Goal: Task Accomplishment & Management: Use online tool/utility

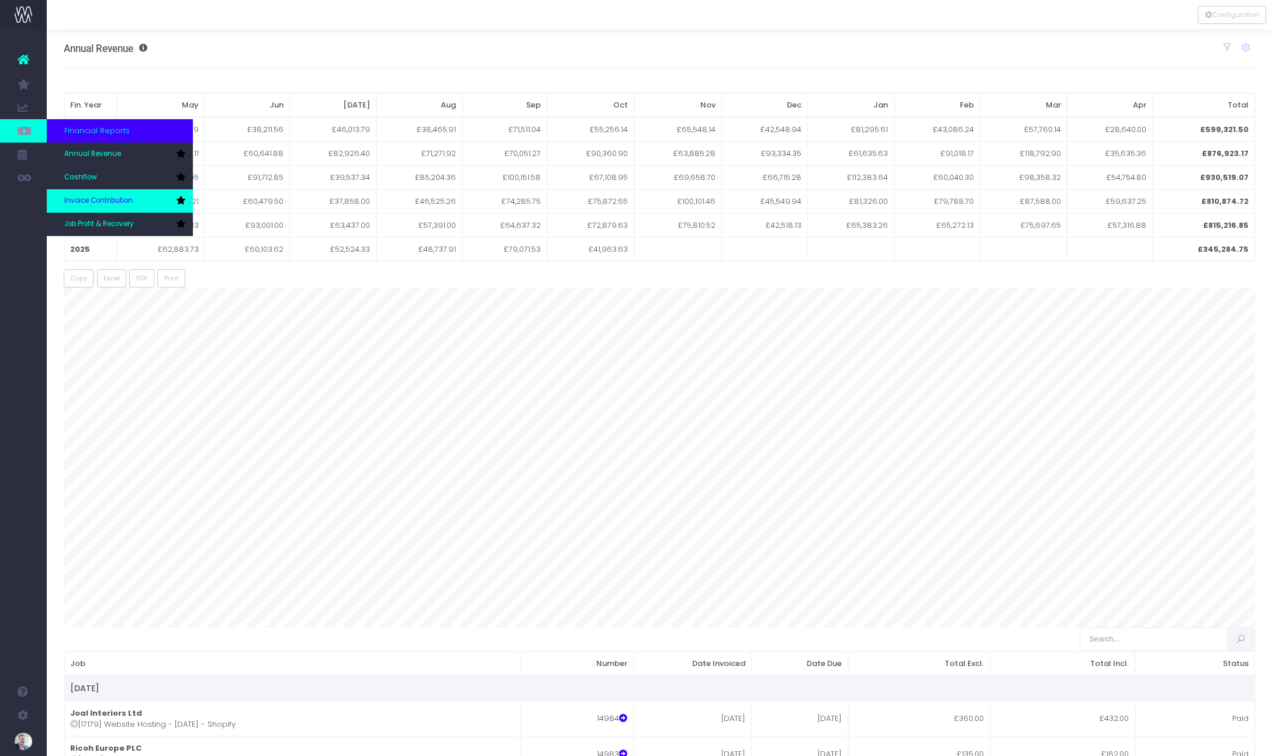
click at [86, 202] on span "Invoice Contribution" at bounding box center [98, 201] width 68 height 11
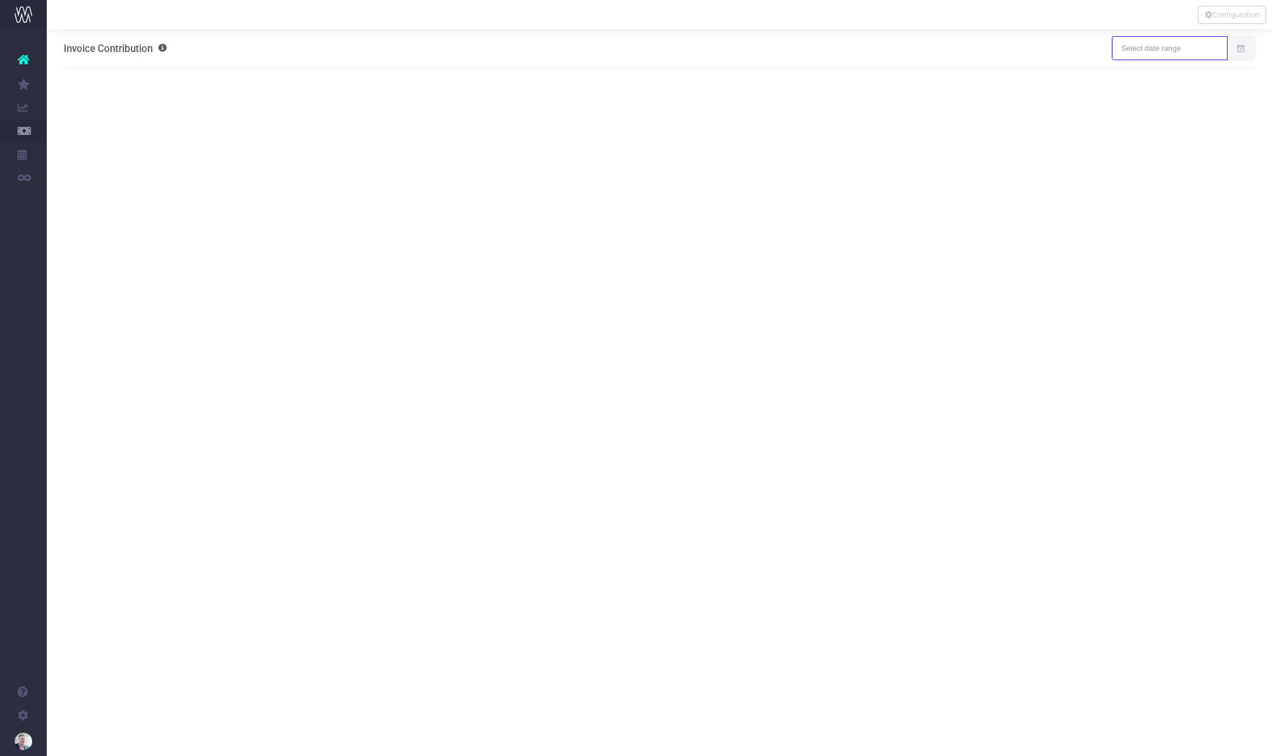
click at [1190, 48] on input "text" at bounding box center [1168, 47] width 115 height 23
type input "[DATE]"
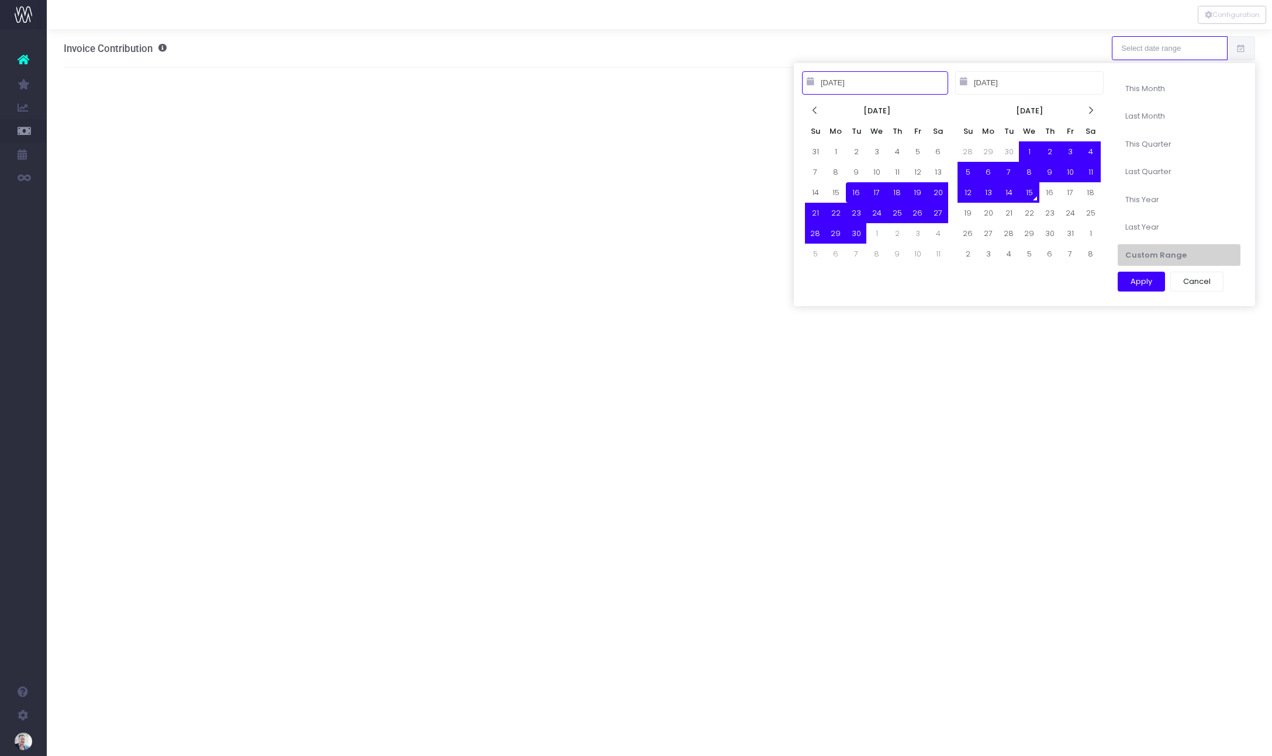
type input "[DATE]"
click at [816, 115] on icon at bounding box center [815, 111] width 10 height 10
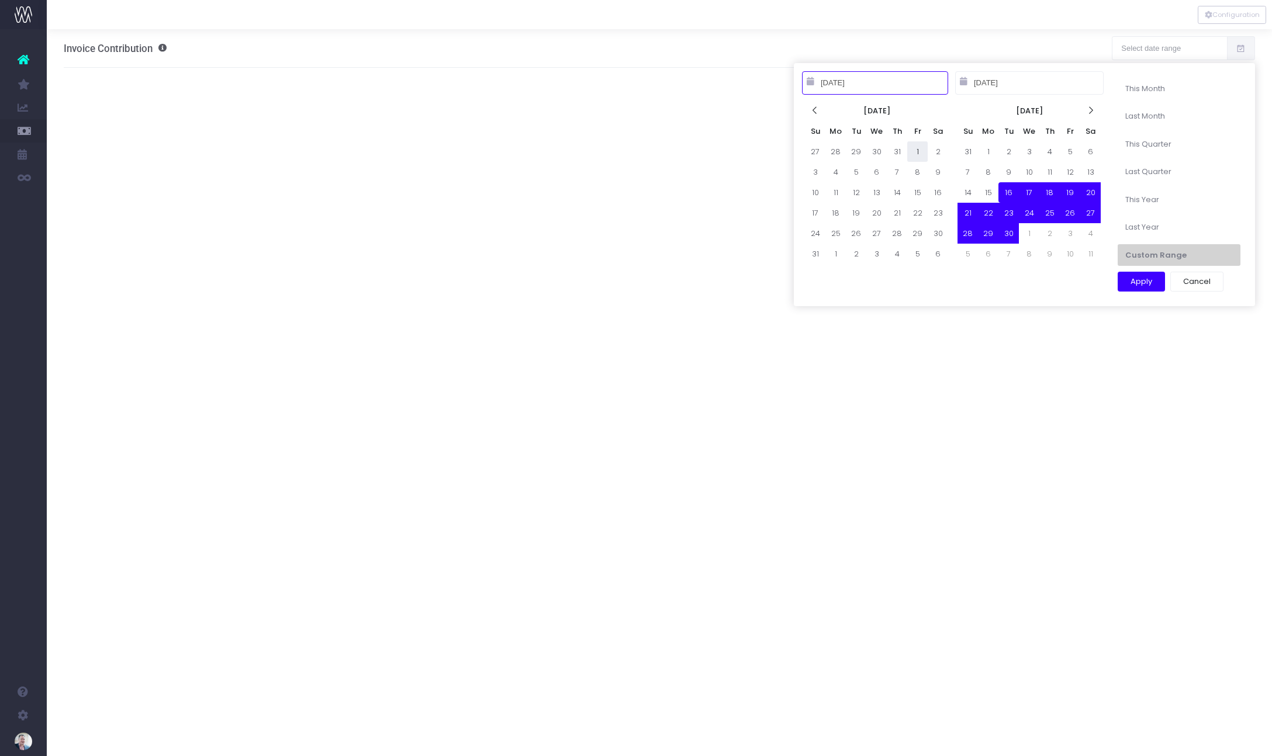
type input "[DATE]"
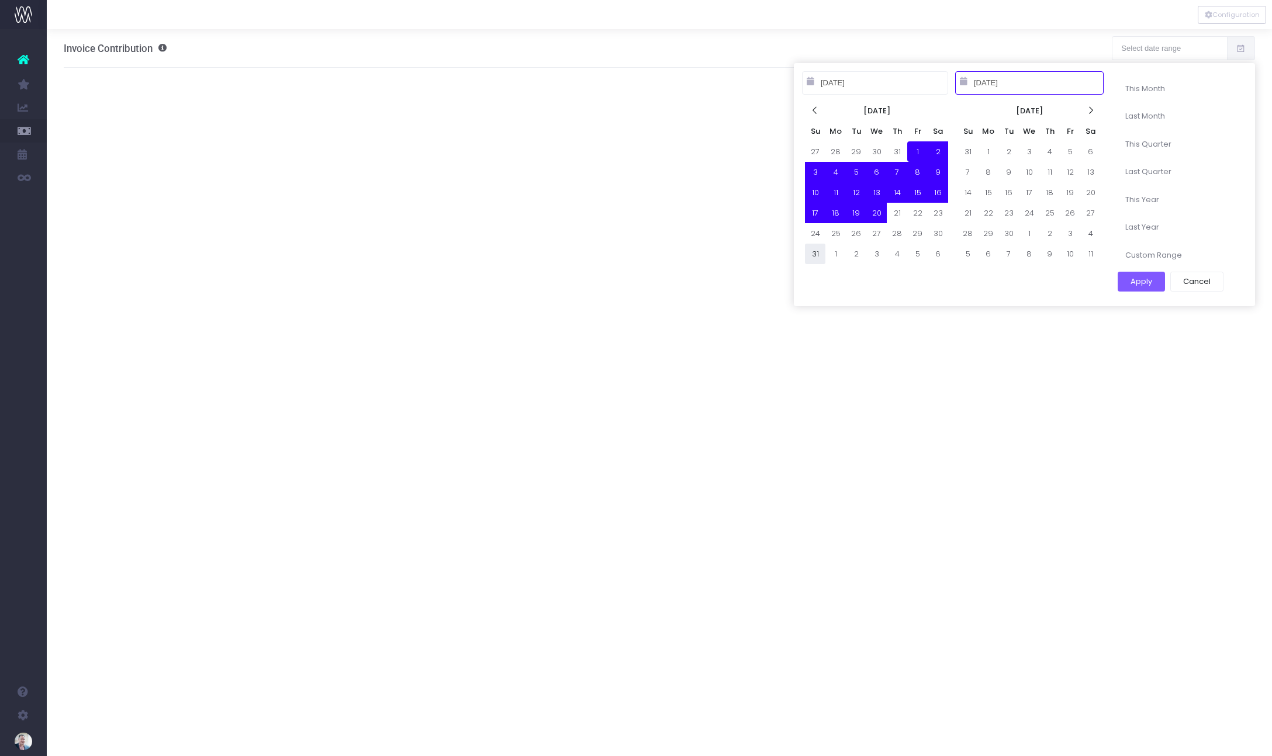
type input "[DATE]"
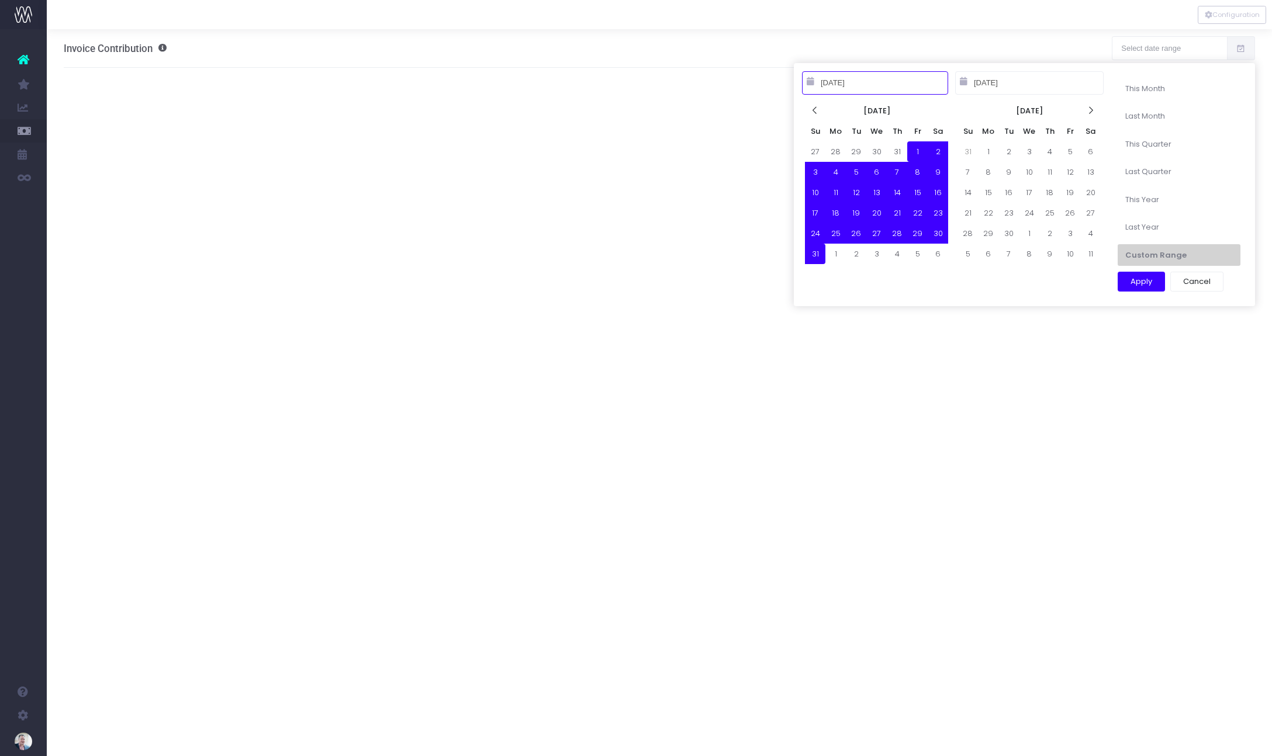
type input "[DATE]"
click at [1141, 282] on button "Apply" at bounding box center [1140, 282] width 47 height 20
type input "Aug 1st 25 – Aug 31st 25"
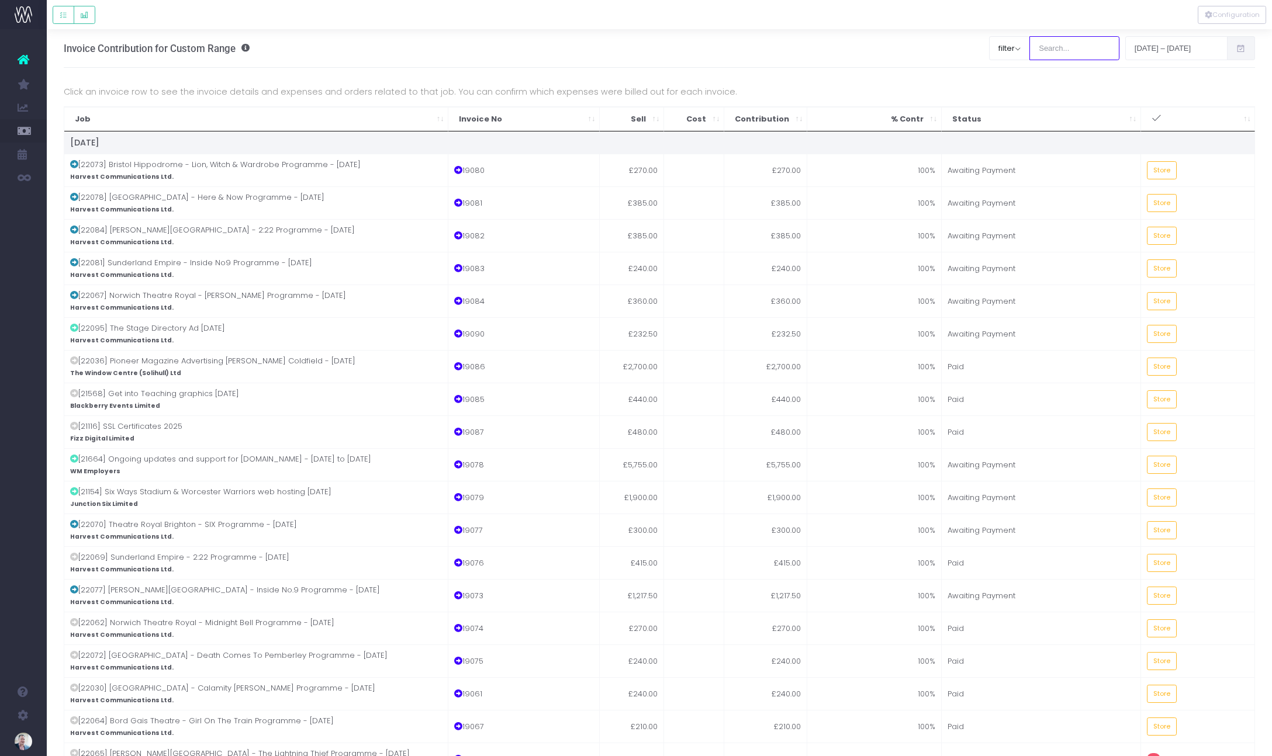
click at [1052, 47] on input "search" at bounding box center [1074, 47] width 90 height 23
click at [1007, 48] on button "filter" at bounding box center [1009, 47] width 41 height 23
click at [1006, 88] on span at bounding box center [1005, 90] width 11 height 11
click at [1018, 88] on input "All" at bounding box center [1022, 88] width 8 height 8
checkbox input "false"
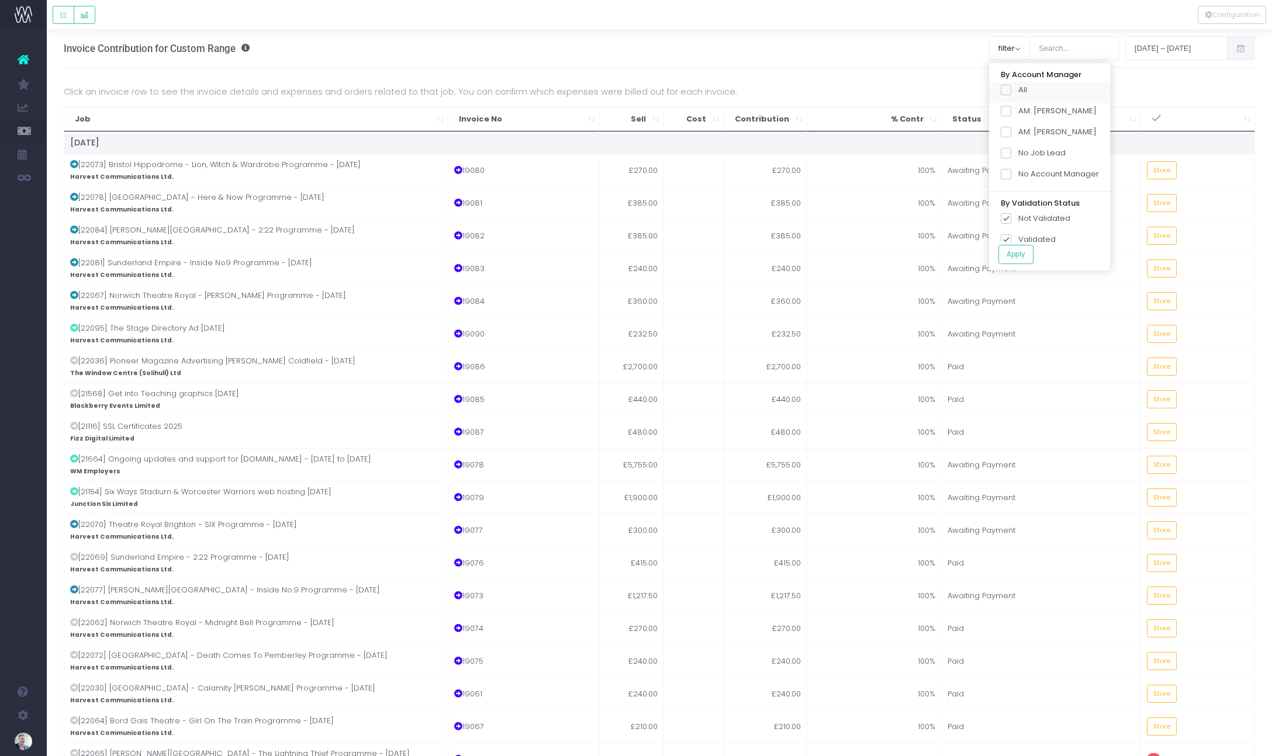
checkbox input "false"
click at [1006, 111] on span at bounding box center [1005, 111] width 11 height 11
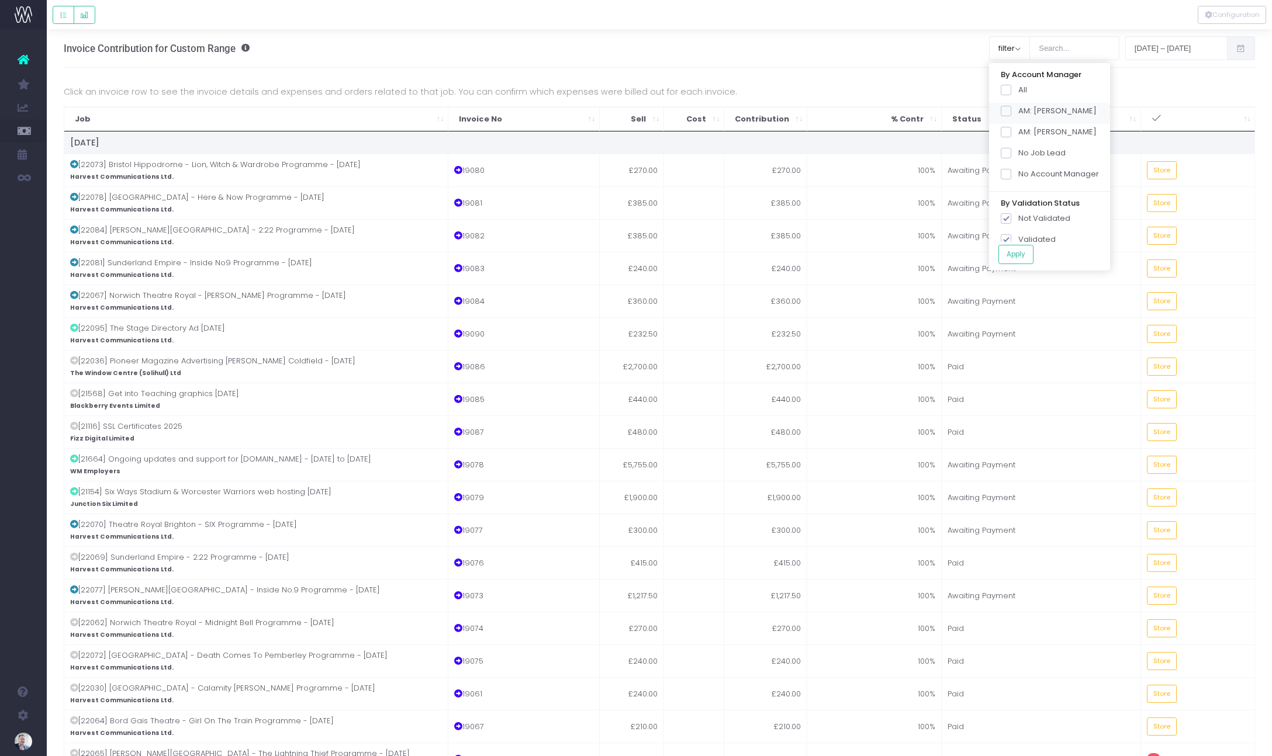
click at [1018, 111] on input "AM: James" at bounding box center [1022, 109] width 8 height 8
checkbox input "true"
click at [1019, 256] on button "Apply" at bounding box center [1015, 254] width 35 height 19
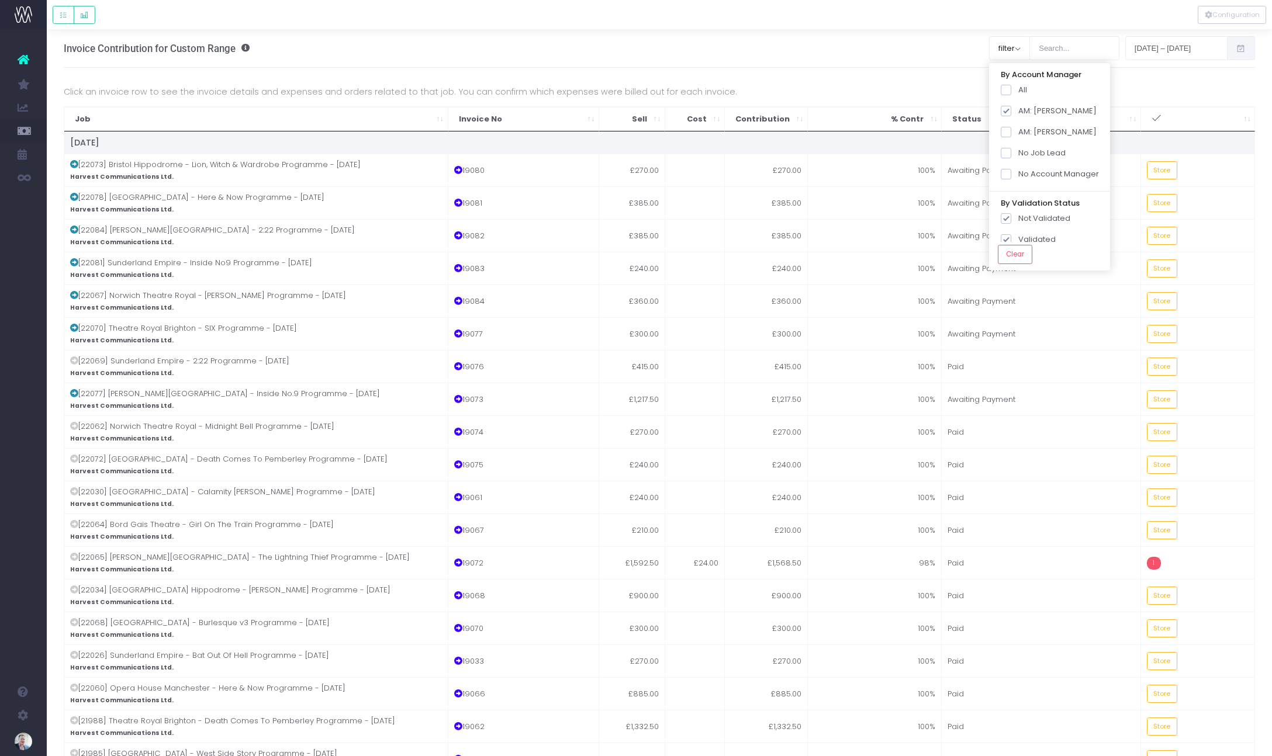
click at [1172, 78] on div "REVENUE £48,737.91 COST OF RELATED EXPENSES £1,784.00 CONTRIBUTION £46,953.91 S…" at bounding box center [659, 613] width 1191 height 1091
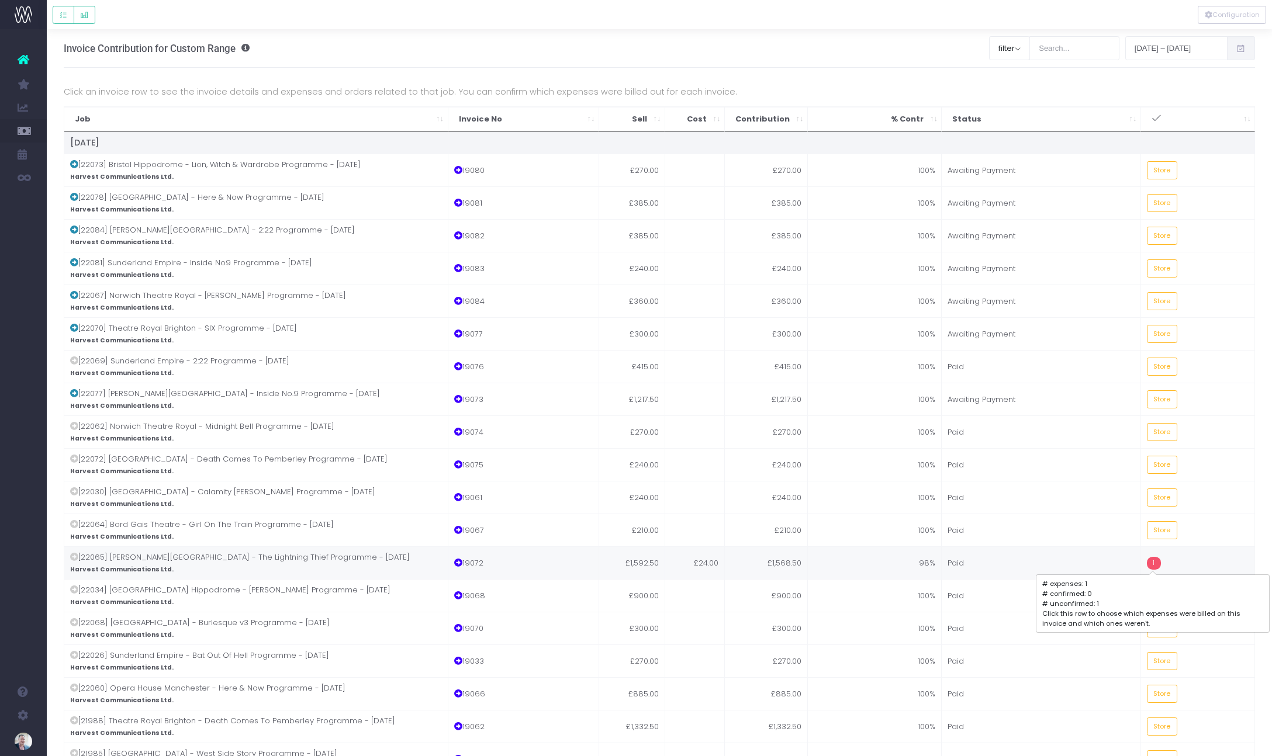
click at [1153, 564] on span "1" at bounding box center [1153, 563] width 14 height 13
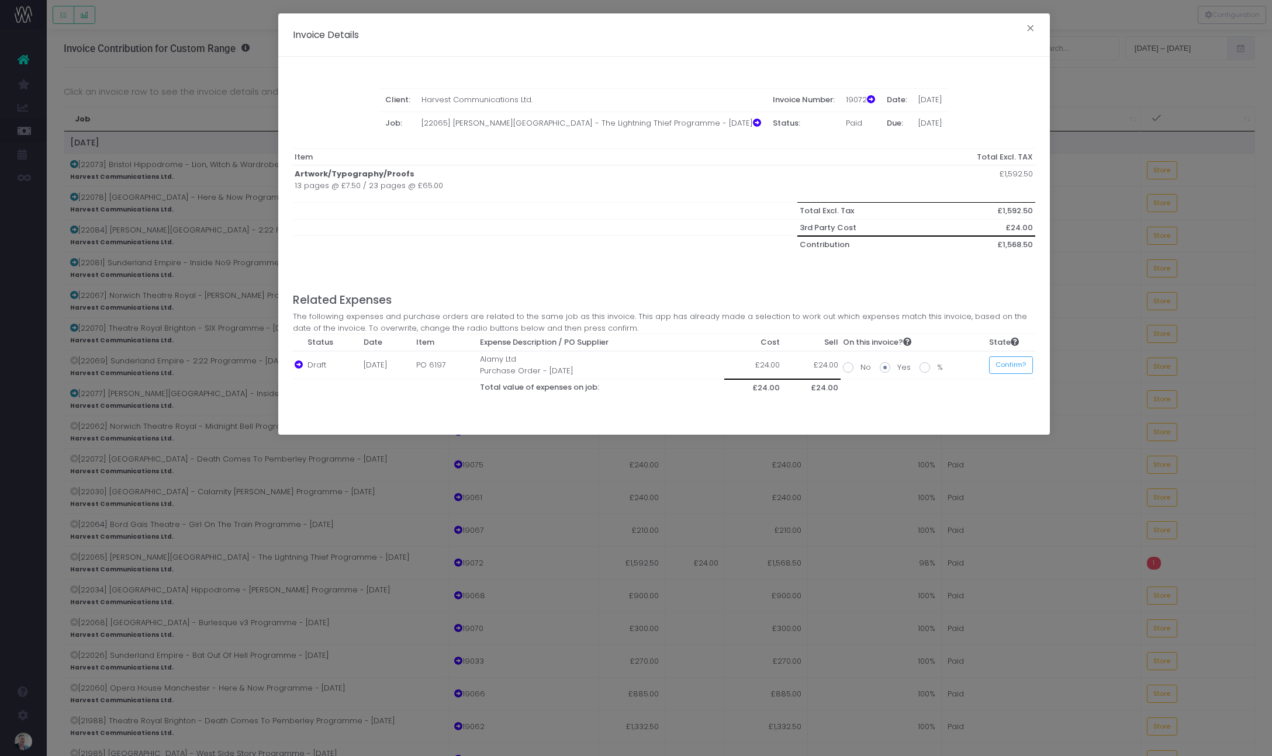
scroll to position [0, 1]
click at [848, 369] on span at bounding box center [848, 367] width 11 height 11
click at [860, 369] on input "No" at bounding box center [864, 366] width 8 height 8
radio input "true"
click at [923, 367] on span at bounding box center [924, 367] width 11 height 11
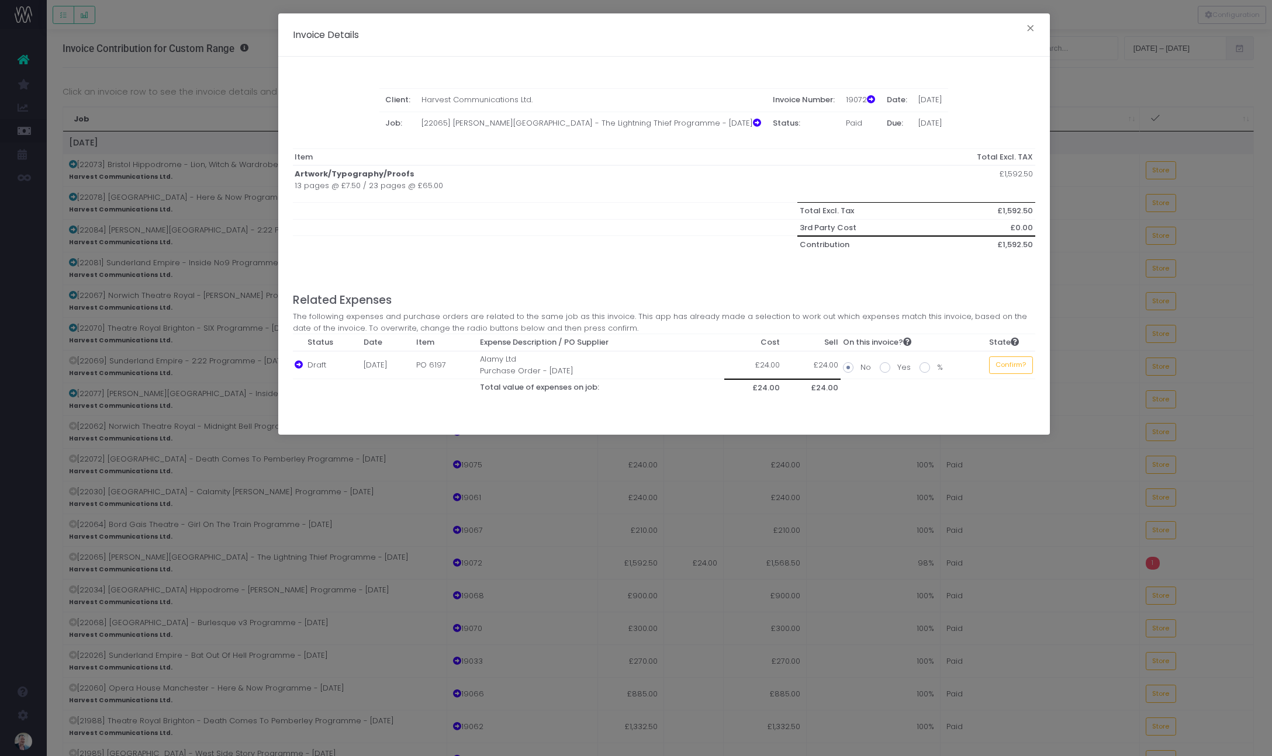
click at [937, 367] on input "%" at bounding box center [941, 366] width 8 height 8
radio input "true"
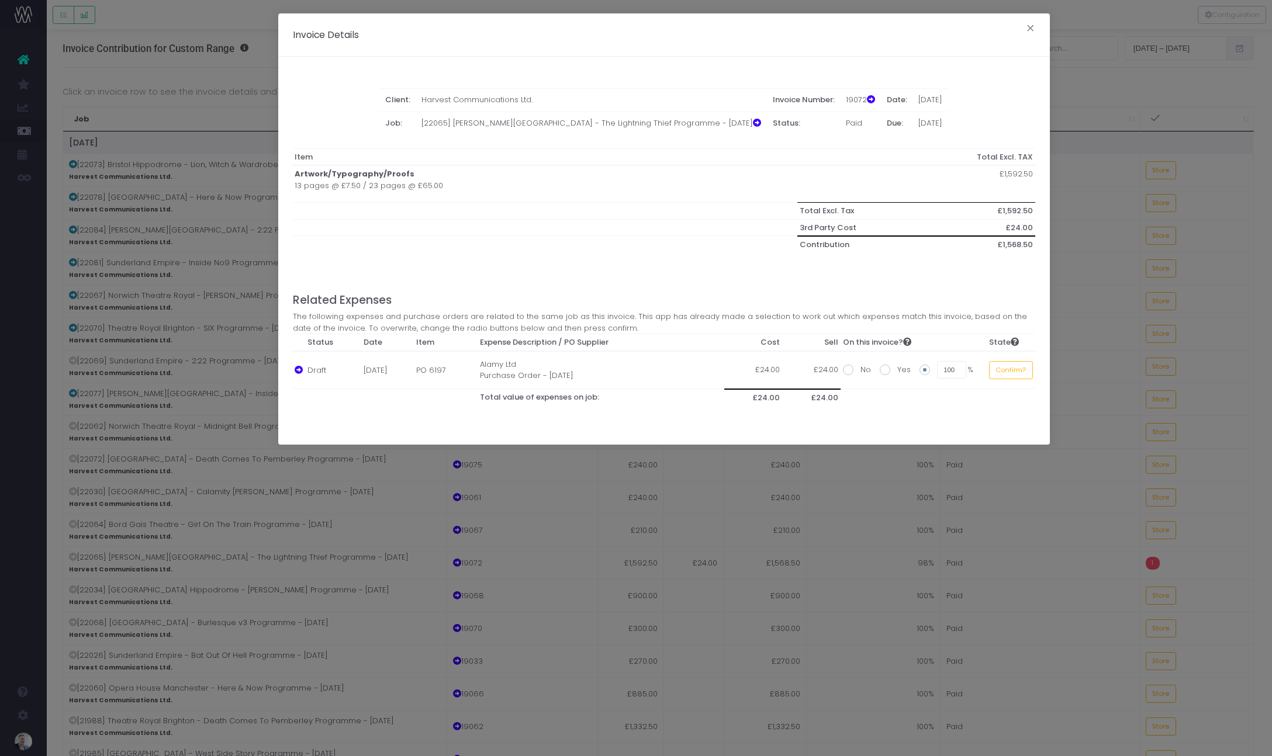
click at [848, 371] on span at bounding box center [848, 370] width 11 height 11
click at [860, 371] on input "No" at bounding box center [864, 368] width 8 height 8
radio input "true"
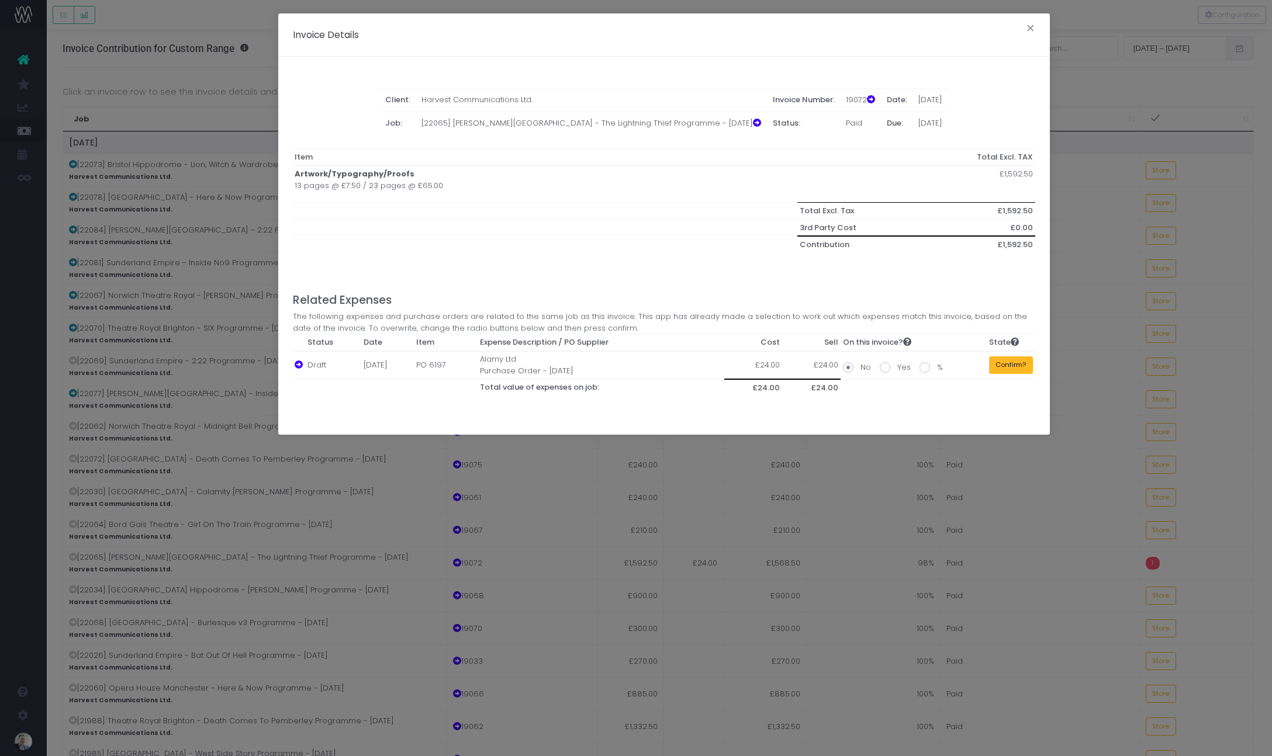
click at [1007, 366] on button "Confirm?" at bounding box center [1011, 365] width 44 height 18
click at [1009, 365] on button "Validated" at bounding box center [1009, 365] width 47 height 18
click at [1027, 28] on button "×" at bounding box center [1030, 29] width 25 height 19
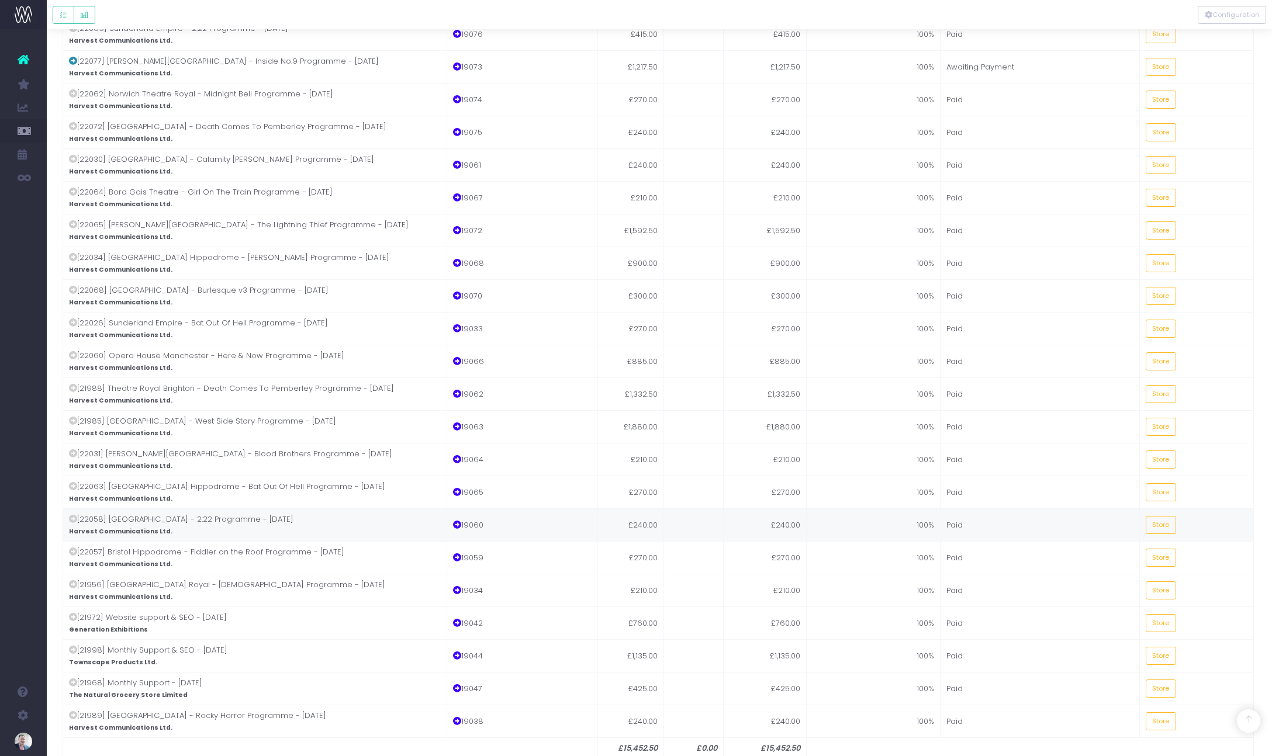
scroll to position [403, 1]
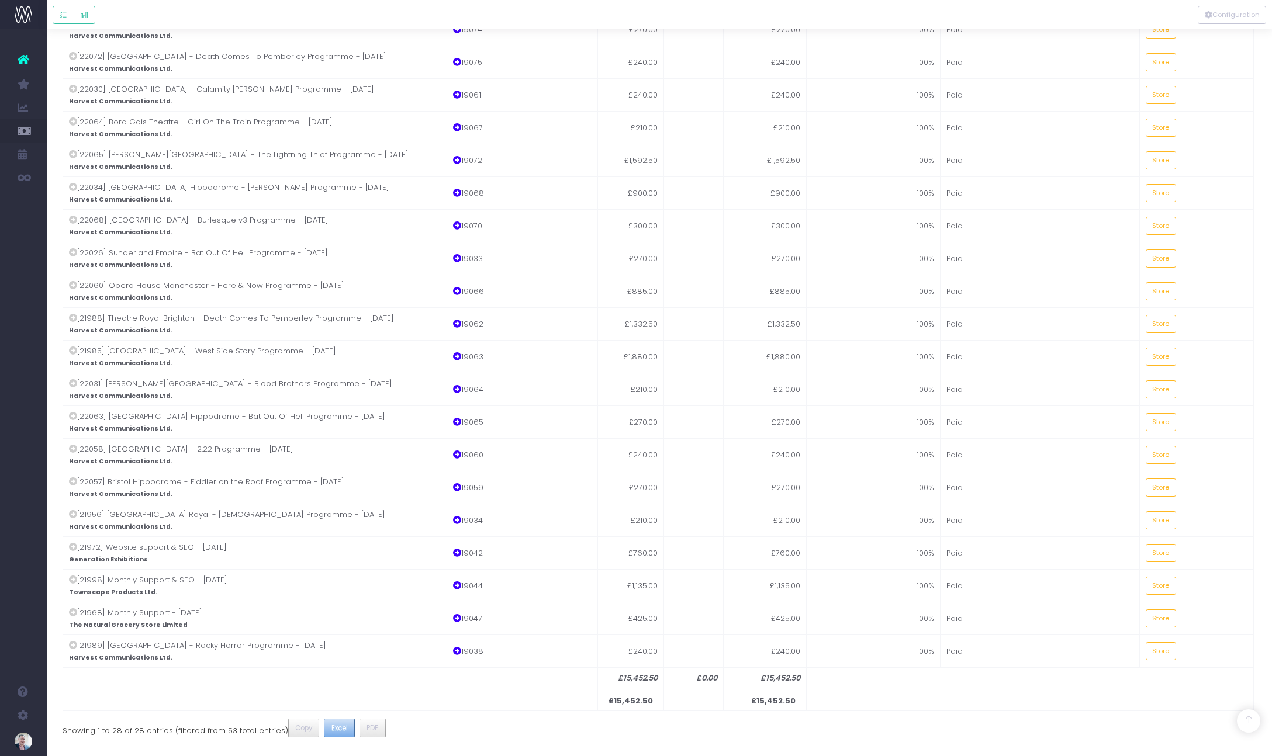
click at [336, 729] on span "Excel" at bounding box center [339, 728] width 16 height 11
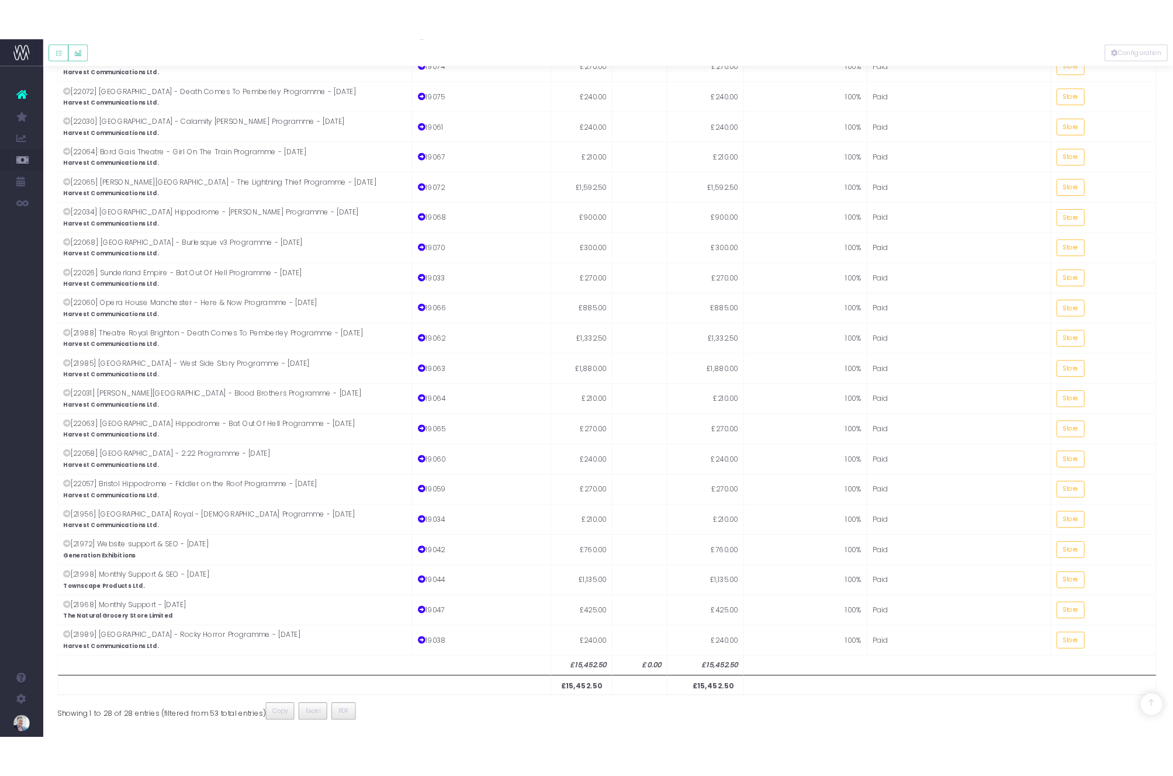
scroll to position [383, 1]
